Goal: Task Accomplishment & Management: Complete application form

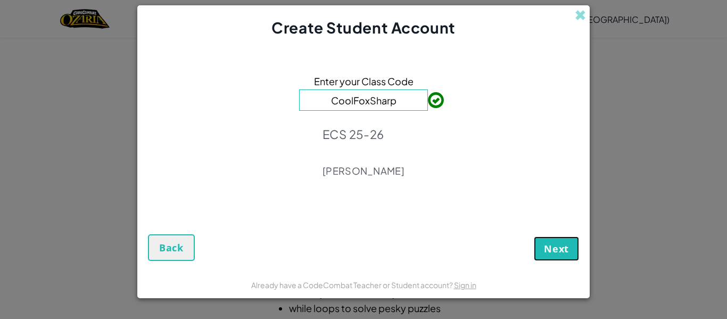
click at [549, 250] on span "Next" at bounding box center [556, 248] width 25 height 13
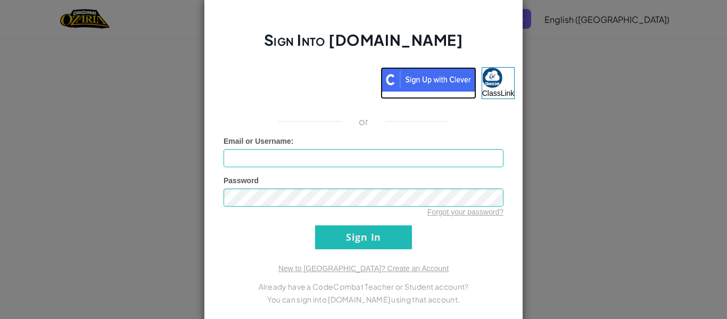
click at [426, 73] on img at bounding box center [428, 79] width 96 height 24
